Goal: Check status: Check status

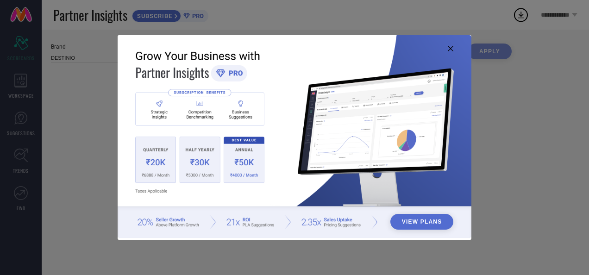
type input "All"
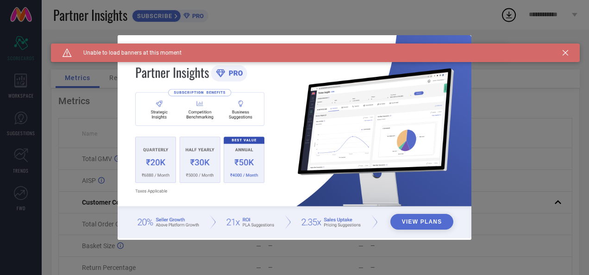
click at [563, 53] on icon at bounding box center [566, 53] width 6 height 6
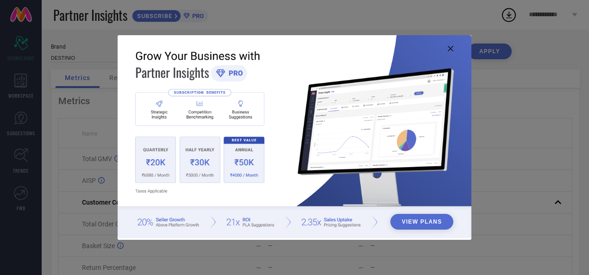
click at [452, 50] on icon at bounding box center [451, 49] width 6 height 6
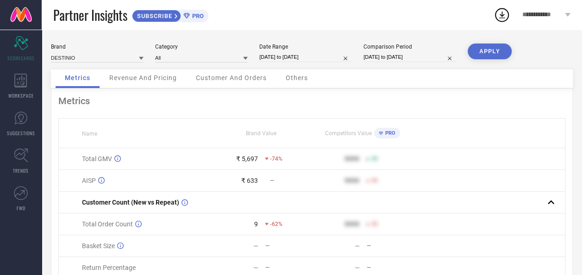
select select "8"
select select "2025"
select select "9"
select select "2025"
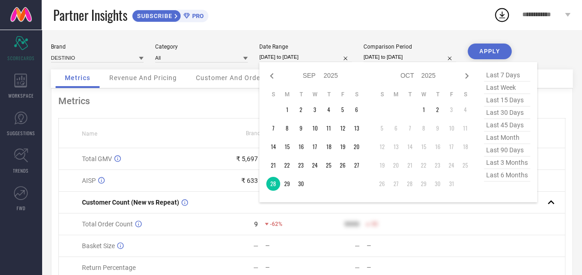
click at [304, 59] on input "[DATE] to [DATE]" at bounding box center [305, 57] width 93 height 10
click at [341, 165] on td "26" at bounding box center [343, 165] width 14 height 14
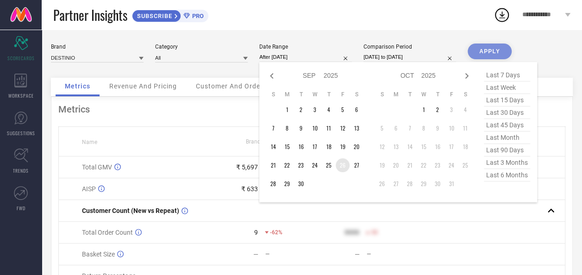
type input "26-09-2025 to 26-09-2025"
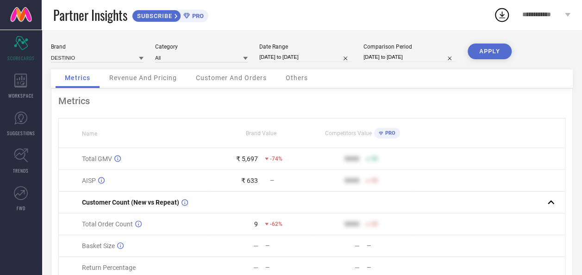
click at [496, 53] on button "APPLY" at bounding box center [490, 52] width 44 height 16
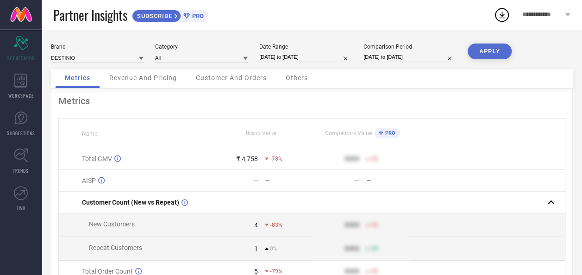
select select "8"
select select "2025"
select select "9"
select select "2025"
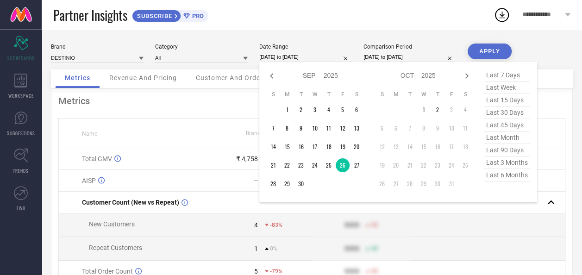
click at [300, 56] on input "26-09-2025 to 26-09-2025" at bounding box center [305, 57] width 93 height 10
click at [358, 164] on td "27" at bounding box center [357, 165] width 14 height 14
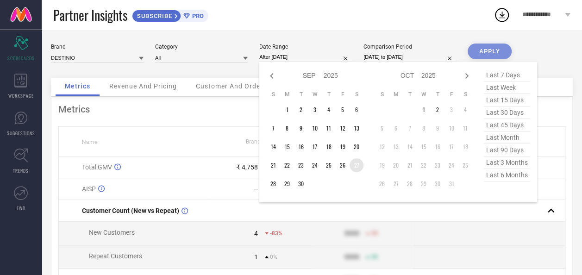
type input "27-09-2025 to 27-09-2025"
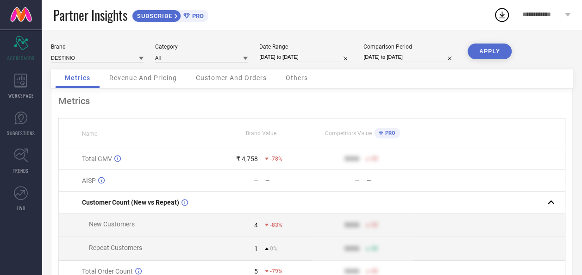
click at [493, 56] on button "APPLY" at bounding box center [490, 52] width 44 height 16
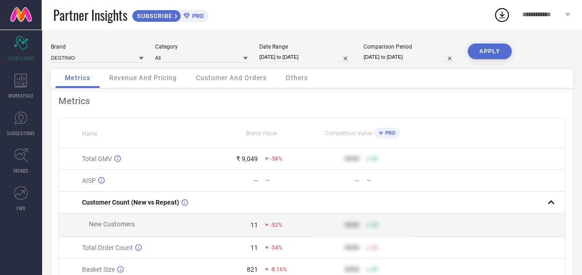
click at [271, 56] on input "27-09-2025 to 27-09-2025" at bounding box center [305, 57] width 93 height 10
select select "8"
select select "2025"
select select "9"
select select "2025"
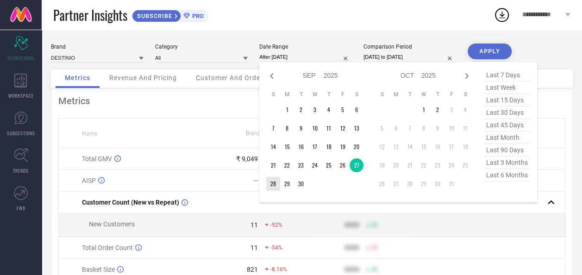
click at [270, 186] on td "28" at bounding box center [273, 184] width 14 height 14
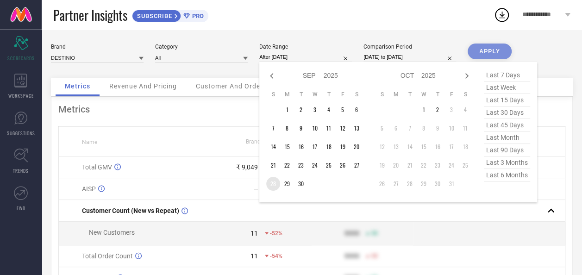
type input "[DATE] to [DATE]"
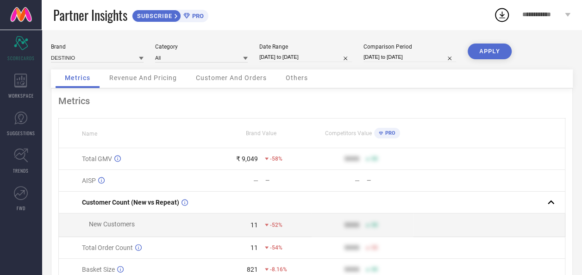
click at [496, 52] on button "APPLY" at bounding box center [490, 52] width 44 height 16
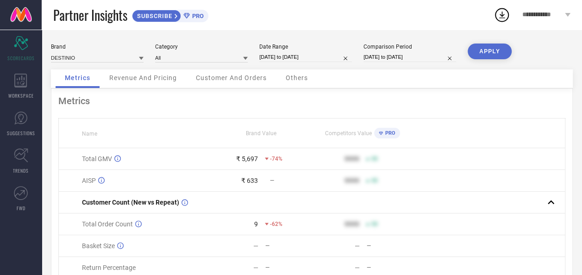
click at [285, 59] on input "[DATE] to [DATE]" at bounding box center [305, 57] width 93 height 10
select select "8"
select select "2025"
select select "9"
select select "2025"
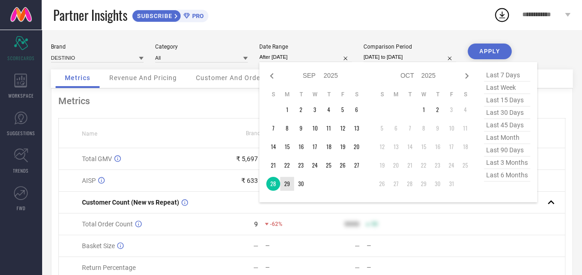
click at [290, 186] on td "29" at bounding box center [287, 184] width 14 height 14
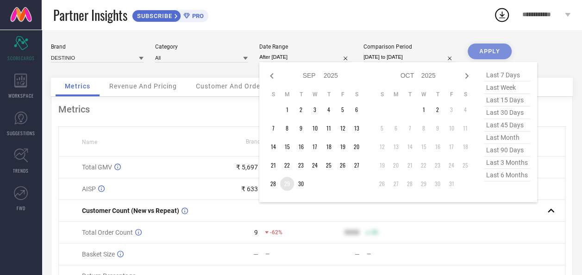
type input "29-09-2025 to 29-09-2025"
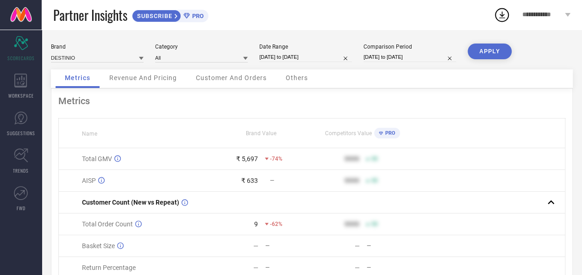
click at [500, 57] on button "APPLY" at bounding box center [490, 52] width 44 height 16
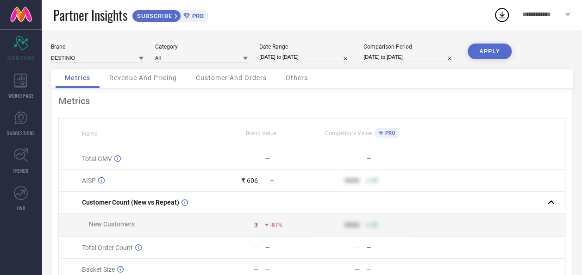
select select "8"
select select "2025"
select select "9"
select select "2025"
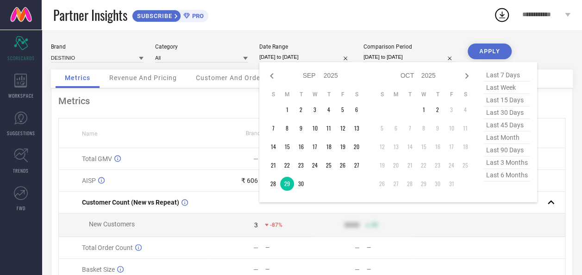
click at [298, 57] on input "29-09-2025 to 29-09-2025" at bounding box center [305, 57] width 93 height 10
click at [301, 182] on td "30" at bounding box center [301, 184] width 14 height 14
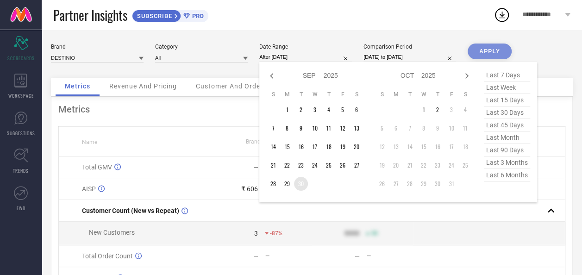
type input "30-09-2025 to 30-09-2025"
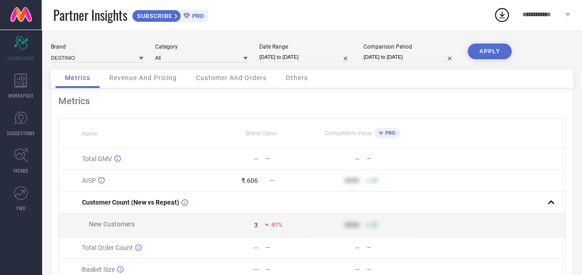
click at [476, 54] on button "APPLY" at bounding box center [490, 52] width 44 height 16
click at [284, 57] on input "30-09-2025 to 30-09-2025" at bounding box center [305, 57] width 93 height 10
select select "8"
select select "2025"
select select "9"
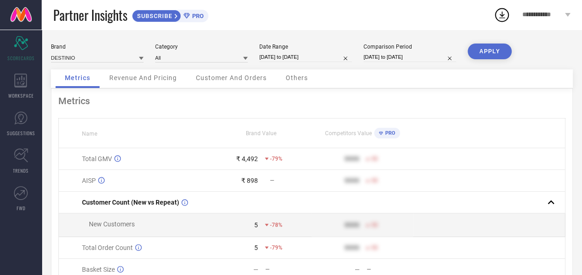
select select "2025"
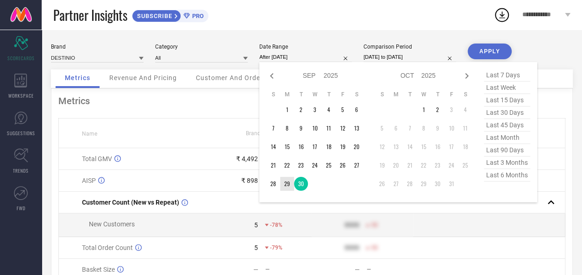
click at [287, 186] on td "29" at bounding box center [287, 184] width 14 height 14
type input "29-09-2025 to 29-09-2025"
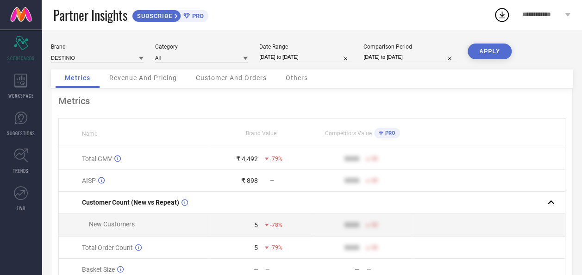
click at [493, 53] on button "APPLY" at bounding box center [490, 52] width 44 height 16
click at [285, 54] on input "29-09-2025 to 29-09-2025" at bounding box center [305, 57] width 93 height 10
select select "8"
select select "2025"
select select "9"
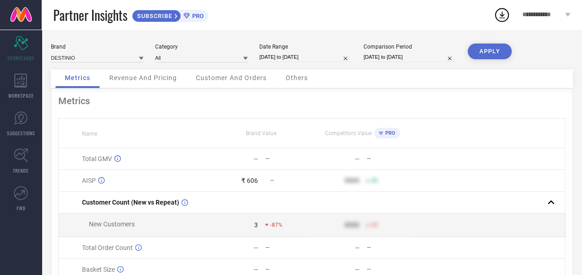
select select "2025"
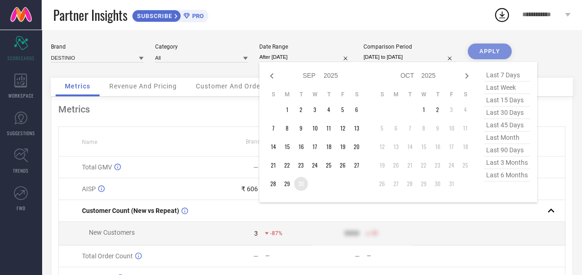
click at [301, 185] on td "30" at bounding box center [301, 184] width 14 height 14
type input "30-09-2025 to 30-09-2025"
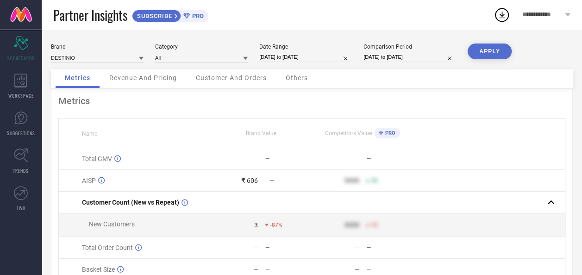
click at [497, 54] on button "APPLY" at bounding box center [490, 52] width 44 height 16
click at [308, 60] on input "30-09-2025 to 30-09-2025" at bounding box center [305, 57] width 93 height 10
select select "8"
select select "2025"
select select "9"
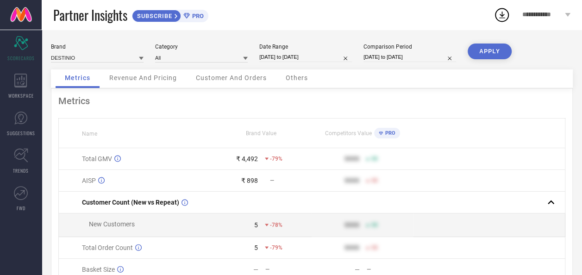
select select "2025"
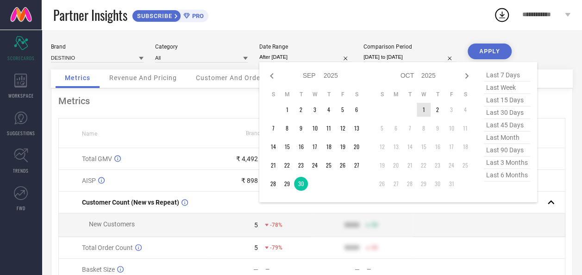
click at [421, 114] on td "1" at bounding box center [424, 110] width 14 height 14
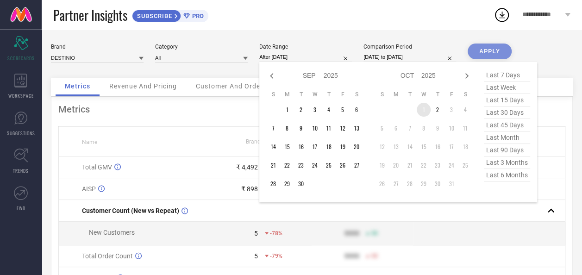
type input "01-10-2025 to 01-10-2025"
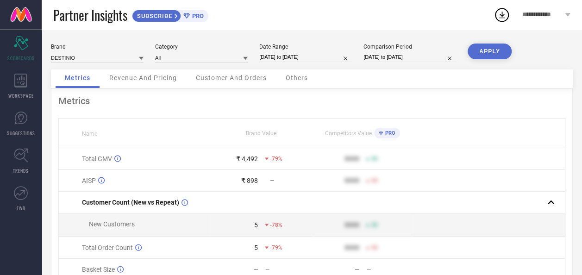
click at [492, 55] on button "APPLY" at bounding box center [490, 52] width 44 height 16
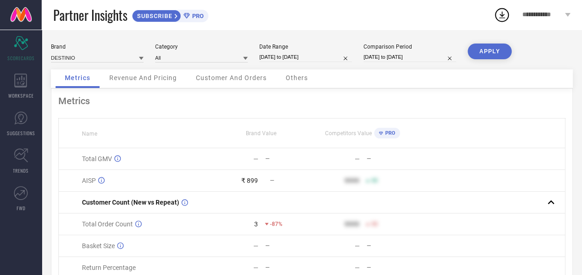
select select "9"
select select "2025"
select select "10"
select select "2025"
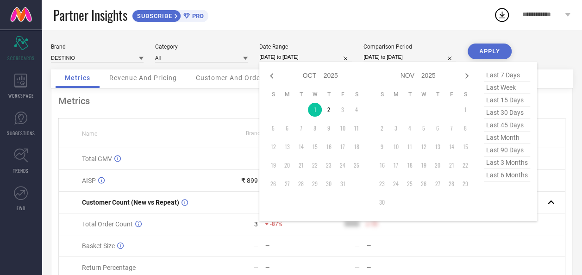
click at [317, 59] on input "01-10-2025 to 01-10-2025" at bounding box center [305, 57] width 93 height 10
click at [329, 113] on td "2" at bounding box center [329, 110] width 14 height 14
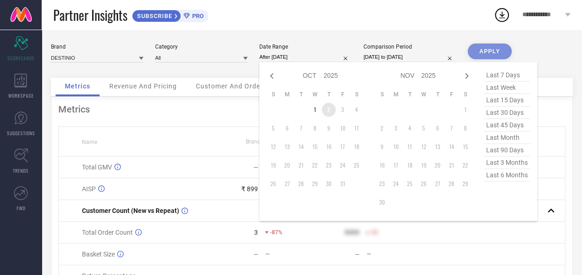
type input "02-10-2025 to 02-10-2025"
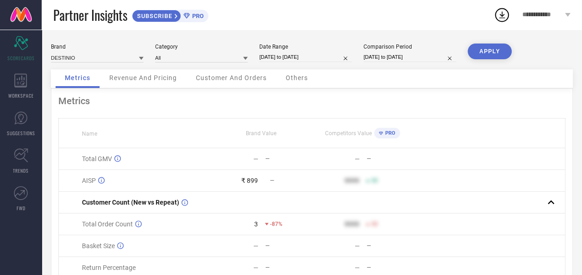
click at [488, 53] on button "APPLY" at bounding box center [490, 52] width 44 height 16
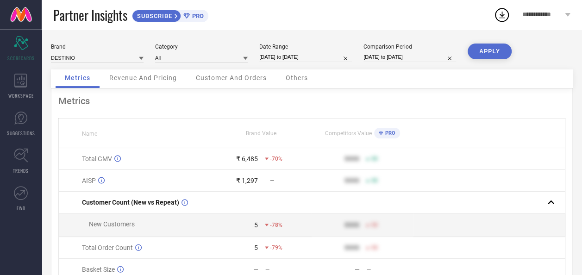
click at [294, 58] on input "02-10-2025 to 02-10-2025" at bounding box center [305, 57] width 93 height 10
select select "9"
select select "2025"
select select "10"
select select "2025"
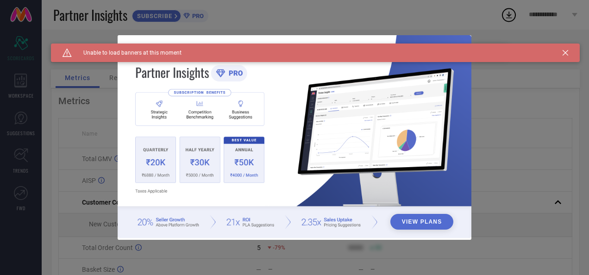
click at [568, 55] on icon at bounding box center [566, 53] width 6 height 6
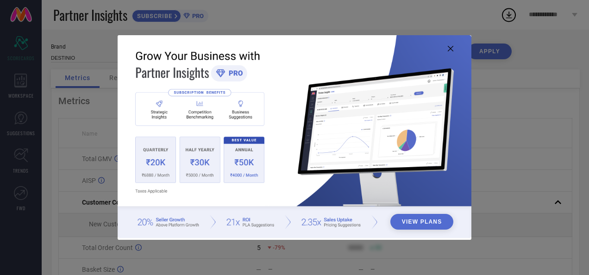
click at [453, 52] on img at bounding box center [294, 136] width 353 height 203
click at [451, 49] on icon at bounding box center [451, 49] width 6 height 6
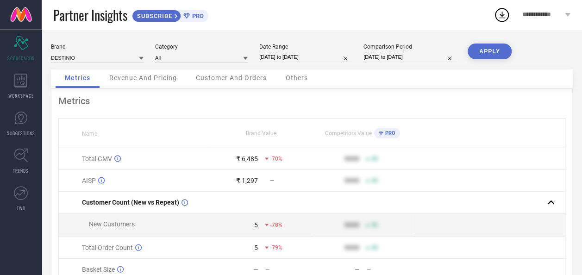
click at [276, 56] on input "02-10-2025 to 02-10-2025" at bounding box center [305, 57] width 93 height 10
select select "9"
select select "2025"
select select "10"
select select "2025"
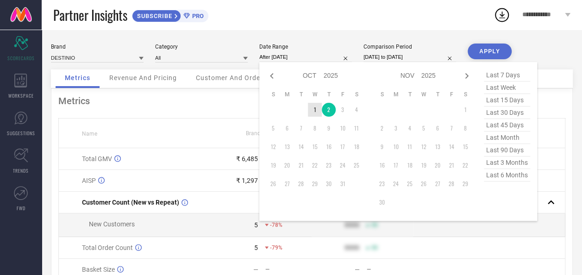
click at [317, 112] on td "1" at bounding box center [315, 110] width 14 height 14
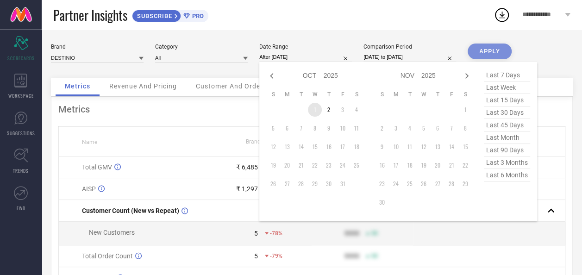
type input "01-10-2025 to 01-10-2025"
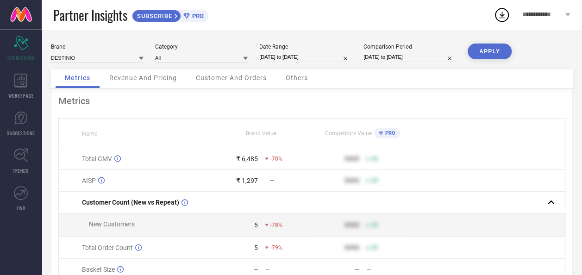
click at [482, 55] on button "APPLY" at bounding box center [490, 52] width 44 height 16
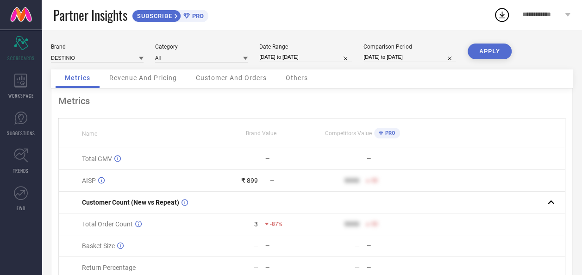
click at [300, 59] on input "01-10-2025 to 01-10-2025" at bounding box center [305, 57] width 93 height 10
select select "9"
select select "2025"
select select "10"
select select "2025"
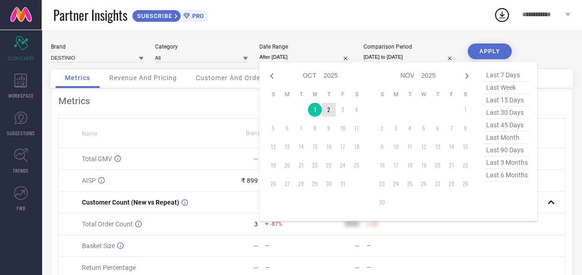
click at [329, 111] on td "2" at bounding box center [329, 110] width 14 height 14
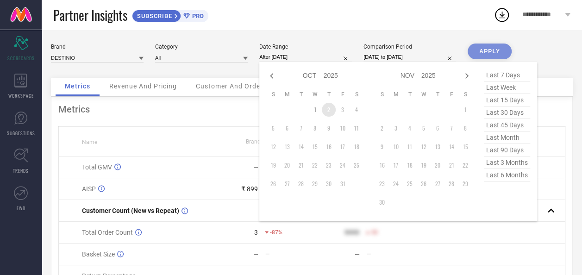
type input "02-10-2025 to 02-10-2025"
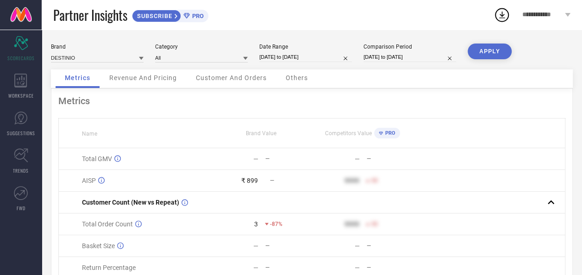
click at [503, 53] on button "APPLY" at bounding box center [490, 52] width 44 height 16
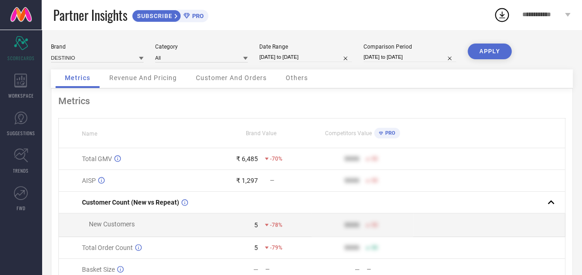
select select "9"
select select "2025"
select select "10"
select select "2025"
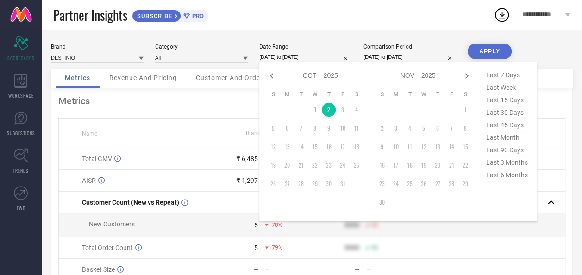
click at [283, 59] on input "02-10-2025 to 02-10-2025" at bounding box center [305, 57] width 93 height 10
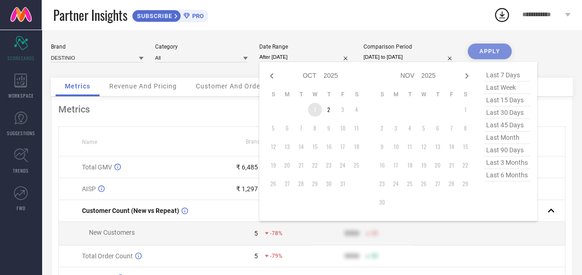
click at [312, 109] on td "1" at bounding box center [315, 110] width 14 height 14
type input "01-10-2025 to 01-10-2025"
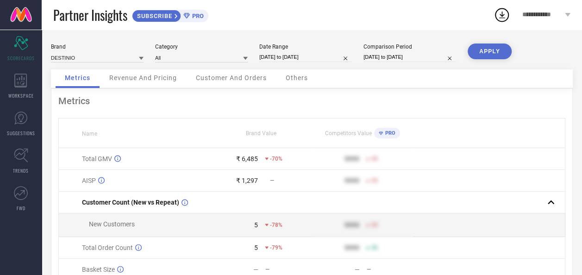
click at [495, 50] on button "APPLY" at bounding box center [490, 52] width 44 height 16
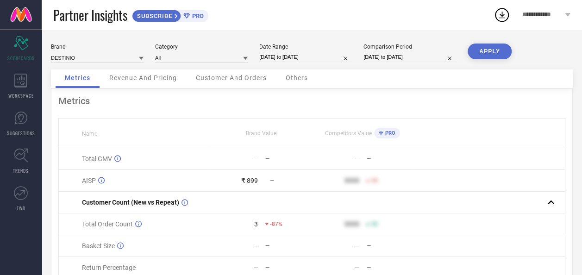
click at [299, 56] on input "01-10-2025 to 01-10-2025" at bounding box center [305, 57] width 93 height 10
select select "9"
select select "2025"
select select "10"
select select "2025"
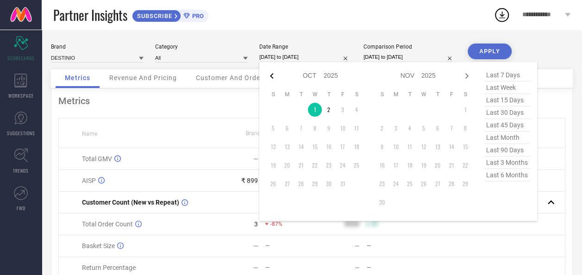
click at [271, 75] on icon at bounding box center [271, 75] width 11 height 11
select select "8"
select select "2025"
select select "9"
select select "2025"
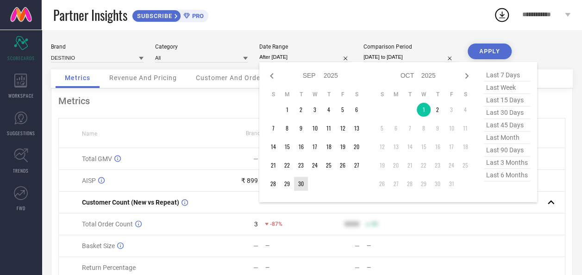
click at [299, 185] on td "30" at bounding box center [301, 184] width 14 height 14
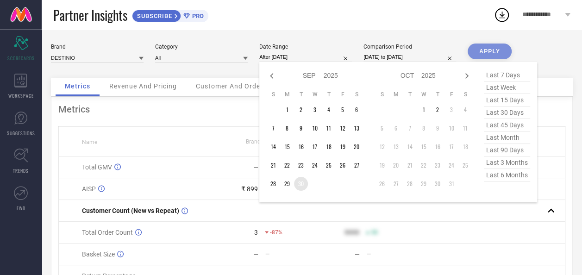
type input "30-09-2025 to 30-09-2025"
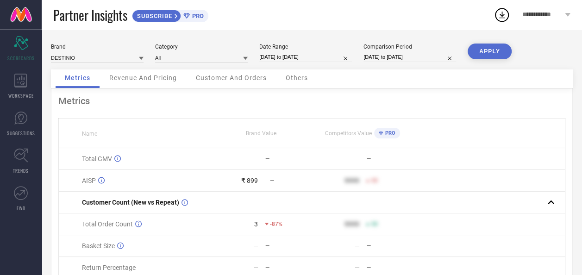
click at [486, 53] on button "APPLY" at bounding box center [490, 52] width 44 height 16
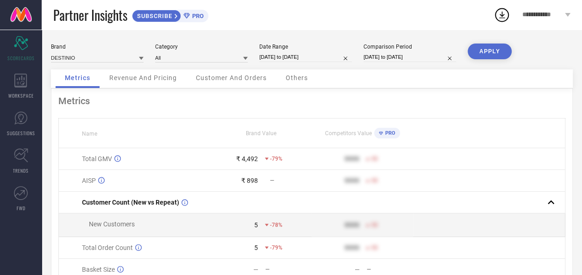
click at [304, 56] on input "30-09-2025 to 30-09-2025" at bounding box center [305, 57] width 93 height 10
select select "8"
select select "2025"
select select "9"
select select "2025"
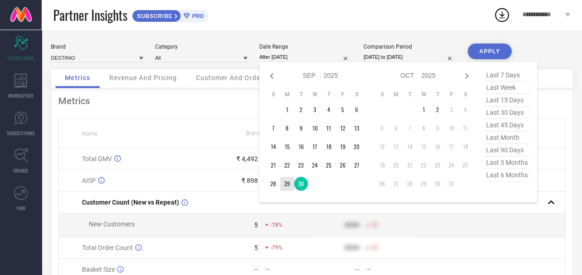
click at [284, 188] on td "29" at bounding box center [287, 184] width 14 height 14
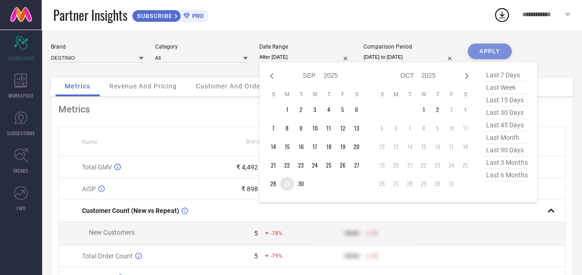
type input "29-09-2025 to 29-09-2025"
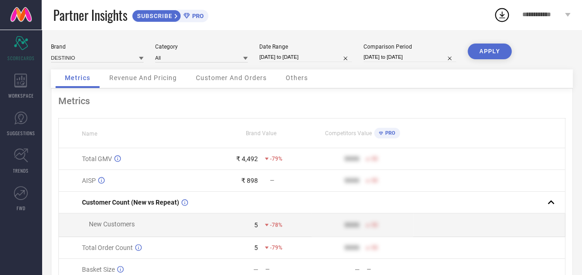
click at [488, 50] on button "APPLY" at bounding box center [490, 52] width 44 height 16
